Goal: Transaction & Acquisition: Subscribe to service/newsletter

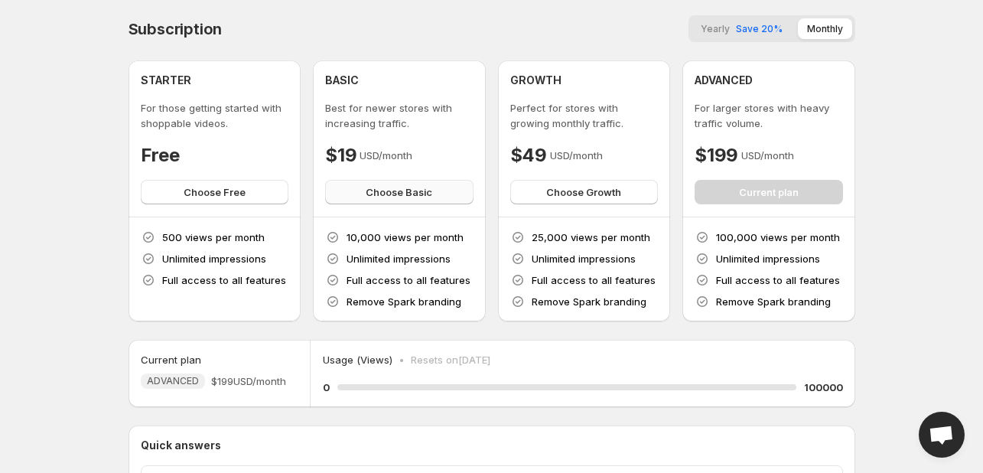
click at [376, 190] on span "Choose Basic" at bounding box center [399, 191] width 67 height 15
click at [369, 194] on span "Choose Basic" at bounding box center [399, 191] width 67 height 15
